Goal: Task Accomplishment & Management: Manage account settings

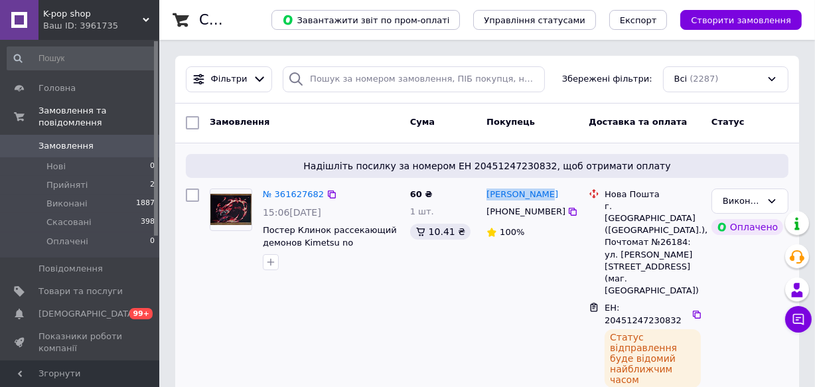
drag, startPoint x: 482, startPoint y: 192, endPoint x: 560, endPoint y: 199, distance: 78.6
click at [560, 199] on div "[PERSON_NAME] [PHONE_NUMBER] 100%" at bounding box center [532, 297] width 102 height 228
copy link "[PERSON_NAME]"
click at [292, 189] on link "№ 361627682" at bounding box center [293, 194] width 61 height 10
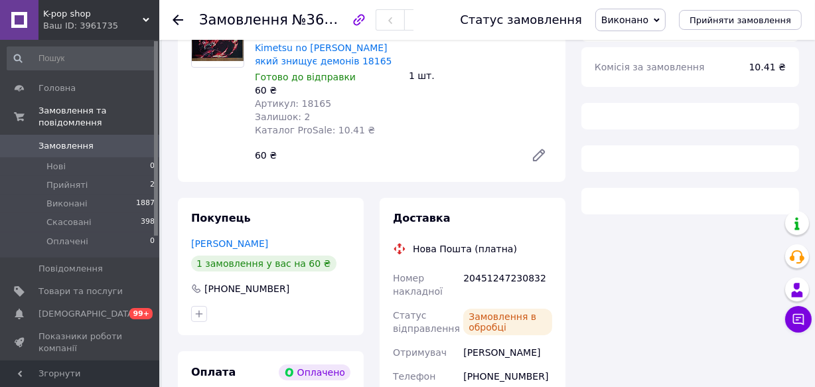
scroll to position [181, 0]
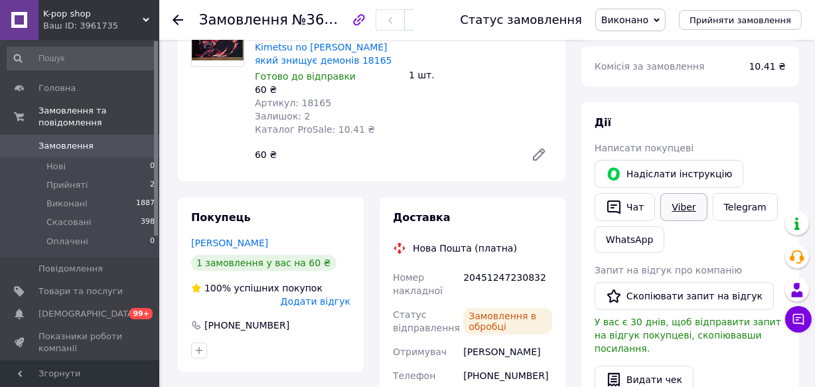
click at [685, 208] on link "Viber" at bounding box center [683, 207] width 46 height 28
drag, startPoint x: 95, startPoint y: 7, endPoint x: 44, endPoint y: 13, distance: 50.7
click at [44, 13] on span "K-pop shop" at bounding box center [93, 14] width 100 height 12
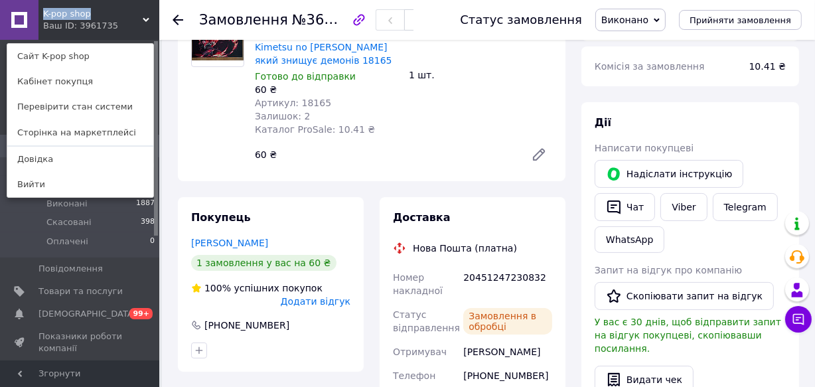
copy span "K-pop shop"
click at [735, 104] on div "[PERSON_NAME] покупцеві   [PERSON_NAME] інструкцію   Чат Viber Telegram WhatsAp…" at bounding box center [690, 309] width 218 height 415
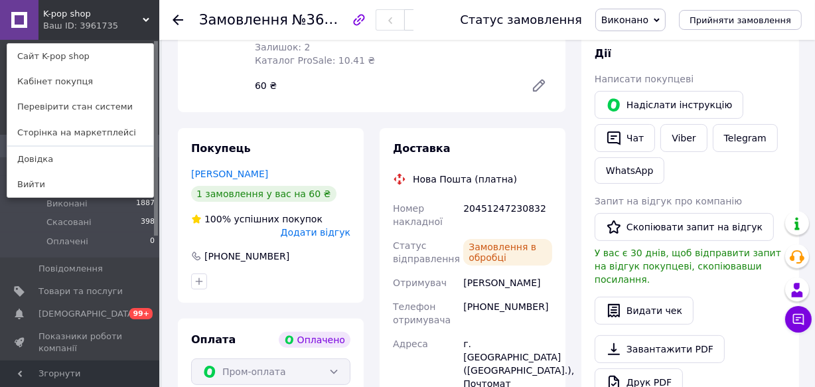
scroll to position [301, 0]
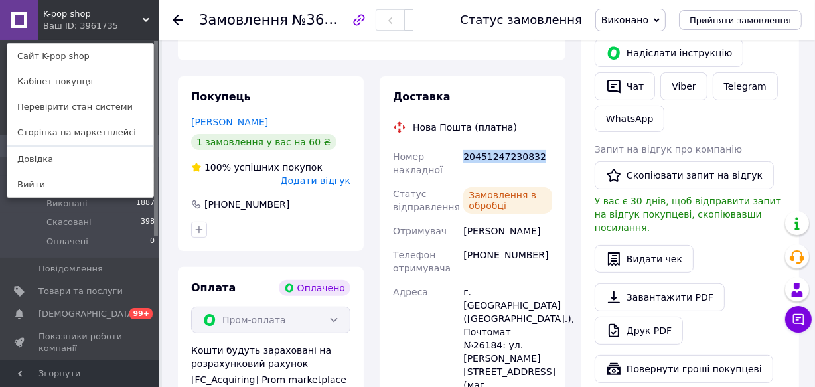
drag, startPoint x: 552, startPoint y: 159, endPoint x: 462, endPoint y: 170, distance: 90.9
click at [462, 170] on div "20451247230832" at bounding box center [508, 163] width 94 height 37
copy div "20451247230832"
click at [693, 127] on div "Надіслати інструкцію   Чат Viber Telegram WhatsApp" at bounding box center [690, 86] width 196 height 98
click at [178, 17] on icon at bounding box center [178, 20] width 11 height 11
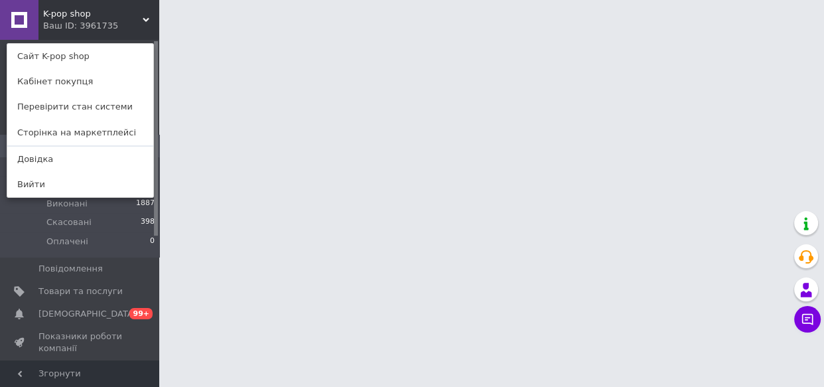
click at [117, 17] on div "K-pop shop Ваш ID: 3961735 Сайт K-pop shop Кабінет покупця Перевірити стан сист…" at bounding box center [79, 20] width 159 height 40
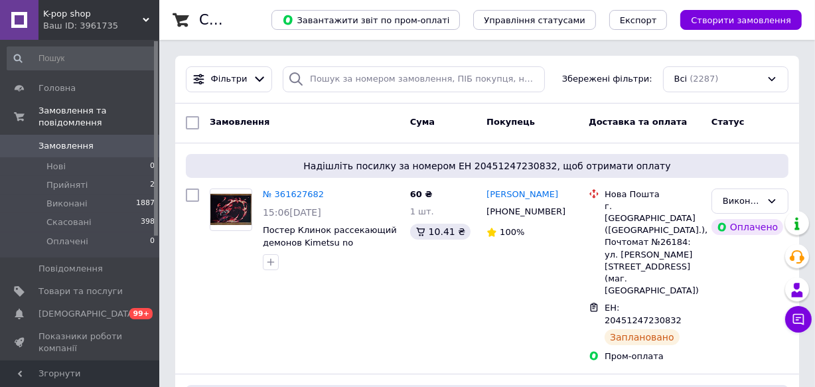
click at [758, 139] on div "Замовлення Cума Покупець Доставка та оплата Статус" at bounding box center [487, 124] width 624 height 40
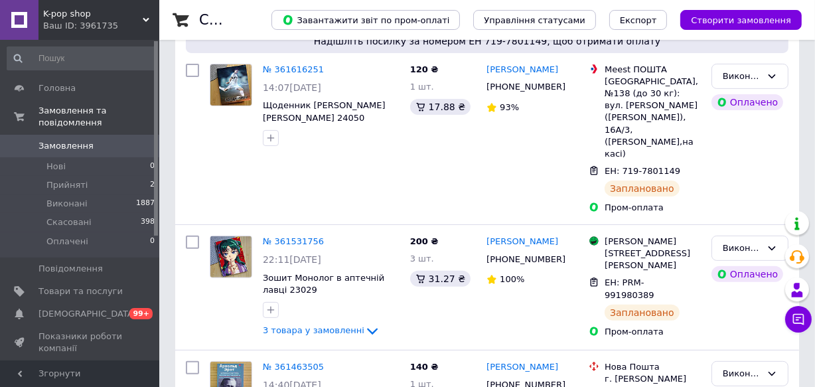
scroll to position [362, 0]
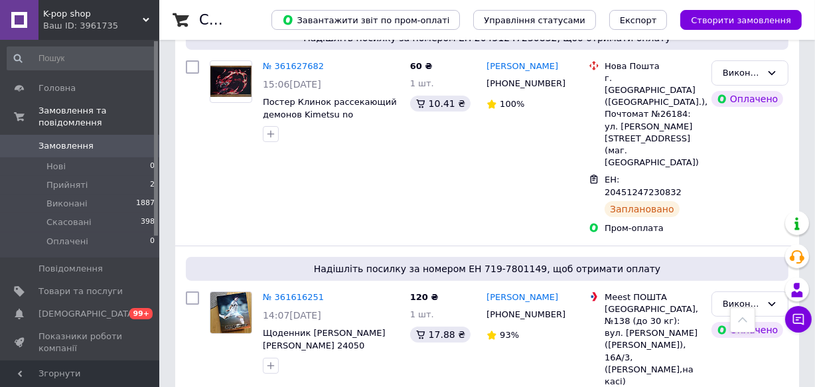
scroll to position [0, 0]
